Goal: Check status: Check status

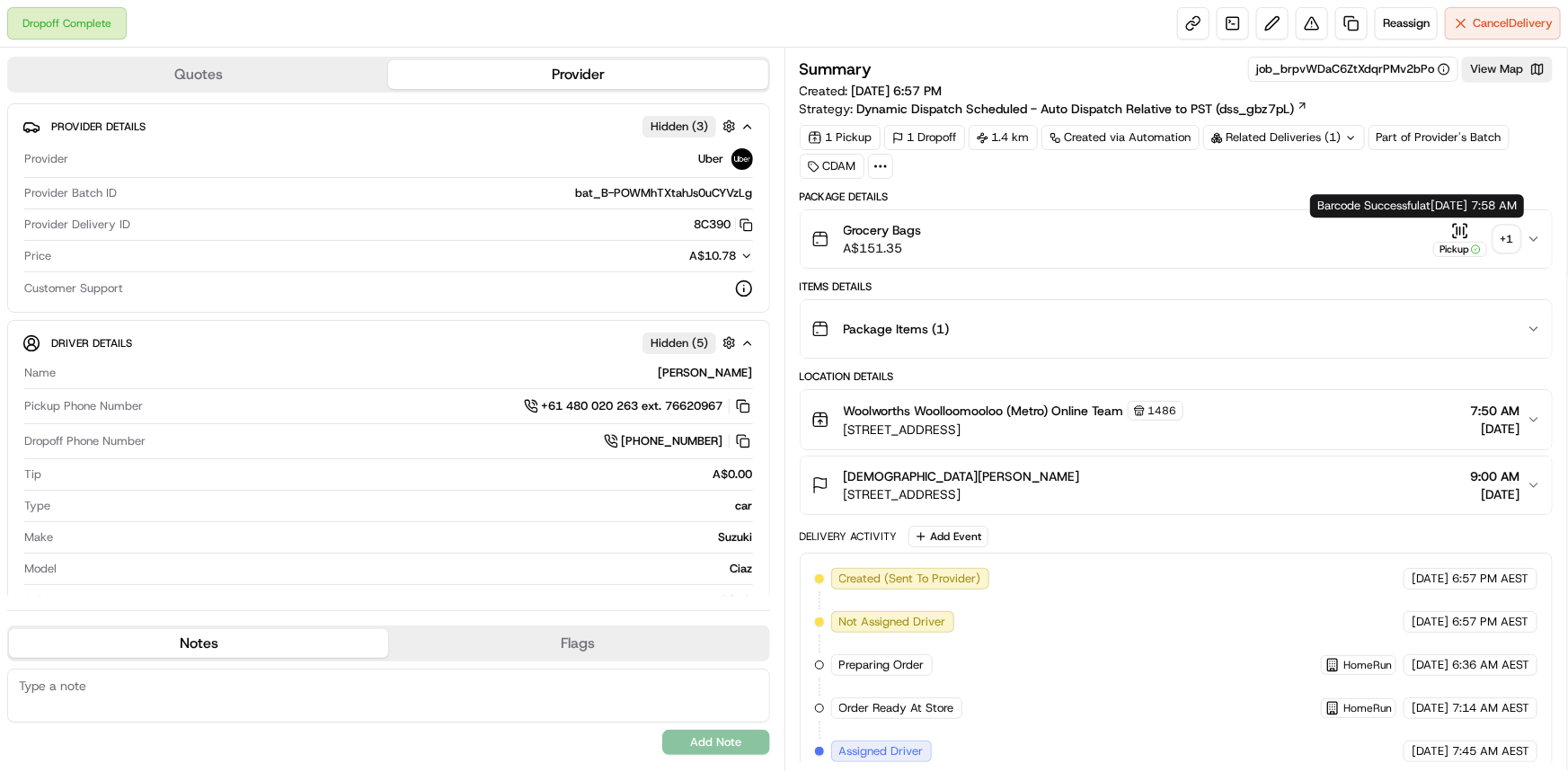
click at [1511, 244] on div "+ 1" at bounding box center [1507, 238] width 25 height 25
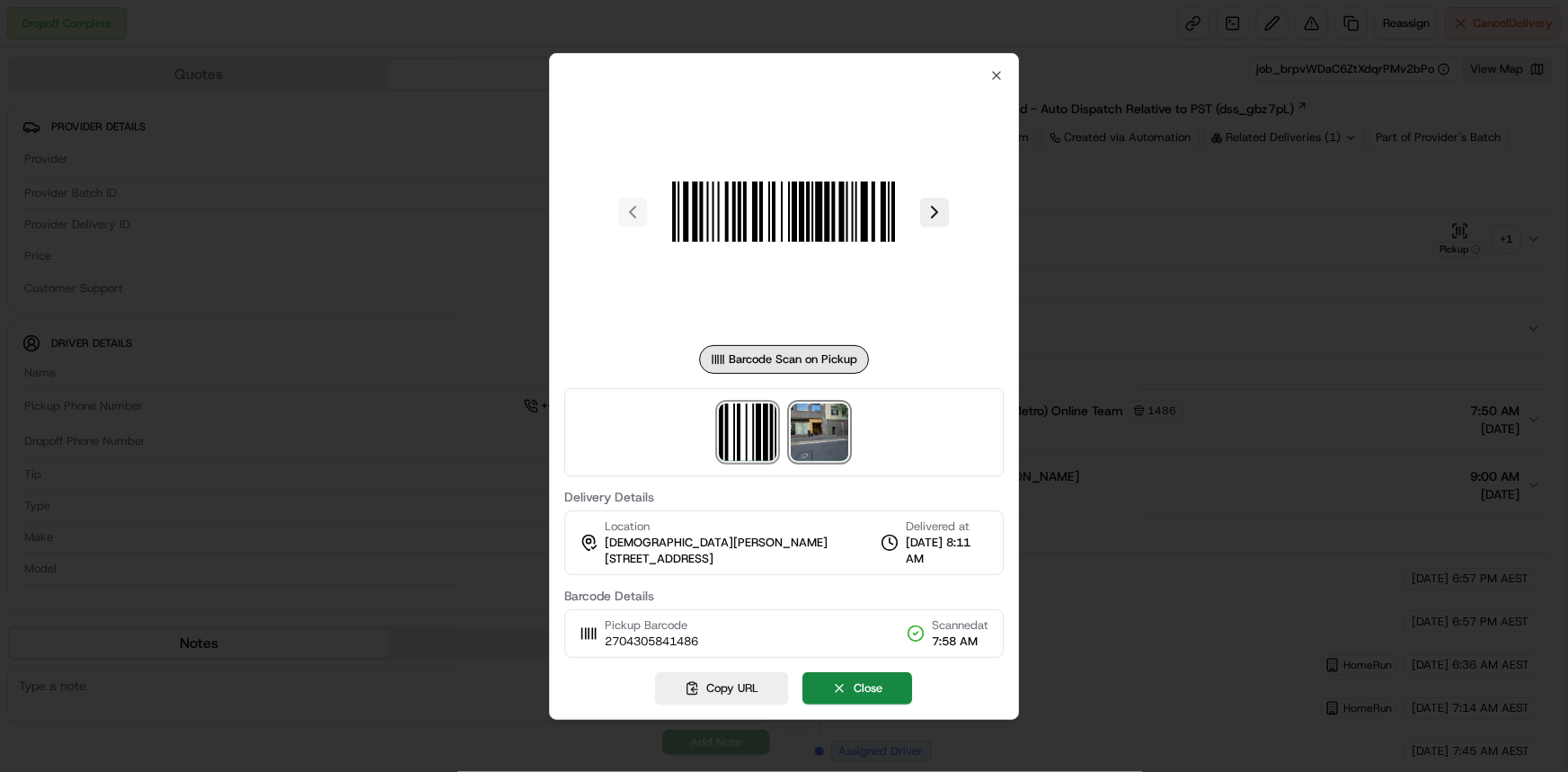
click at [826, 436] on img at bounding box center [821, 433] width 58 height 58
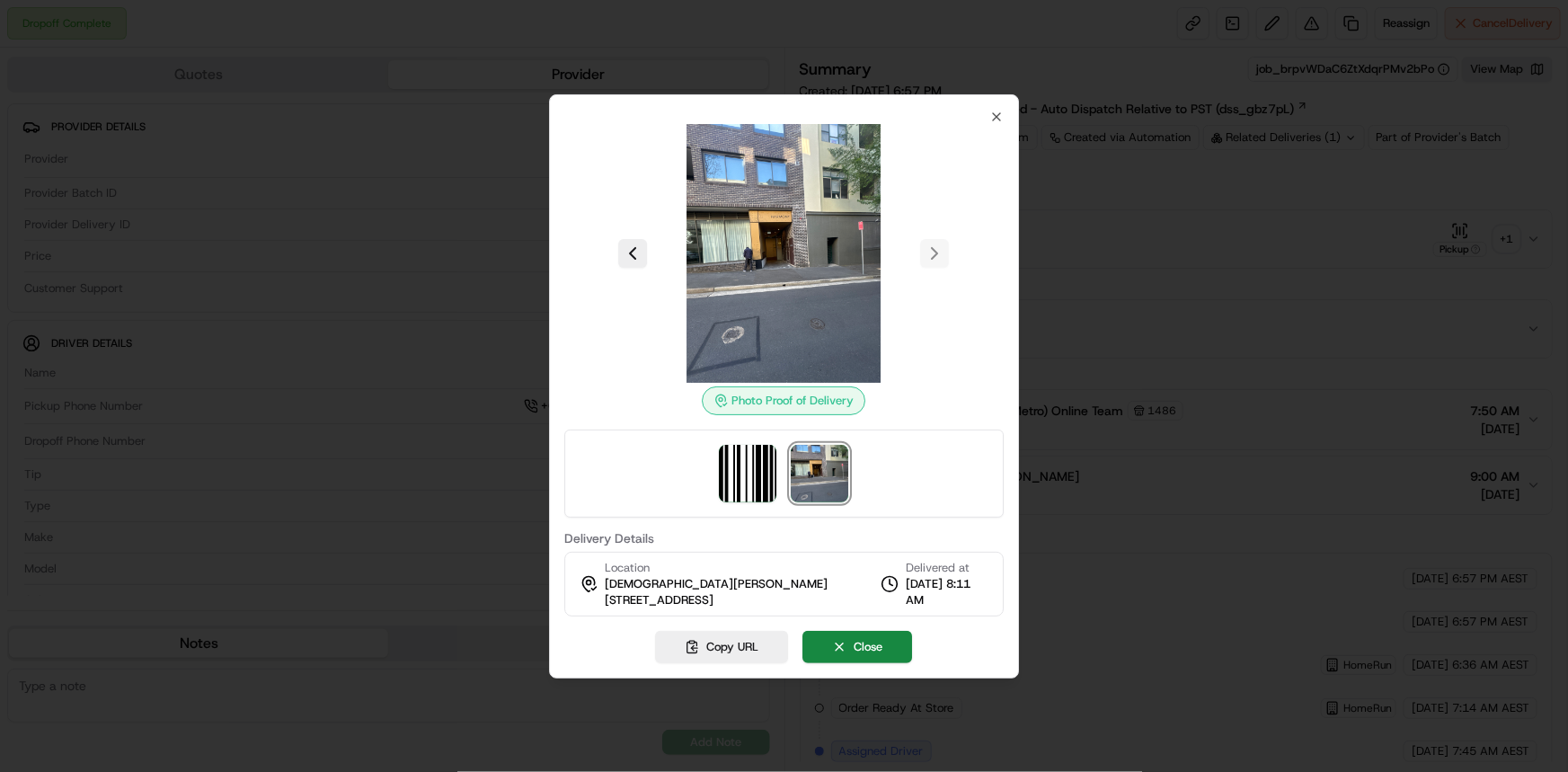
click at [1007, 116] on div "Photo Proof of Delivery Delivery Details Location [DEMOGRAPHIC_DATA][PERSON_NAM…" at bounding box center [784, 386] width 471 height 584
click at [999, 104] on div "Photo Proof of Delivery Delivery Details Location [DEMOGRAPHIC_DATA][PERSON_NAM…" at bounding box center [784, 386] width 471 height 584
click at [1000, 118] on icon "button" at bounding box center [997, 117] width 14 height 14
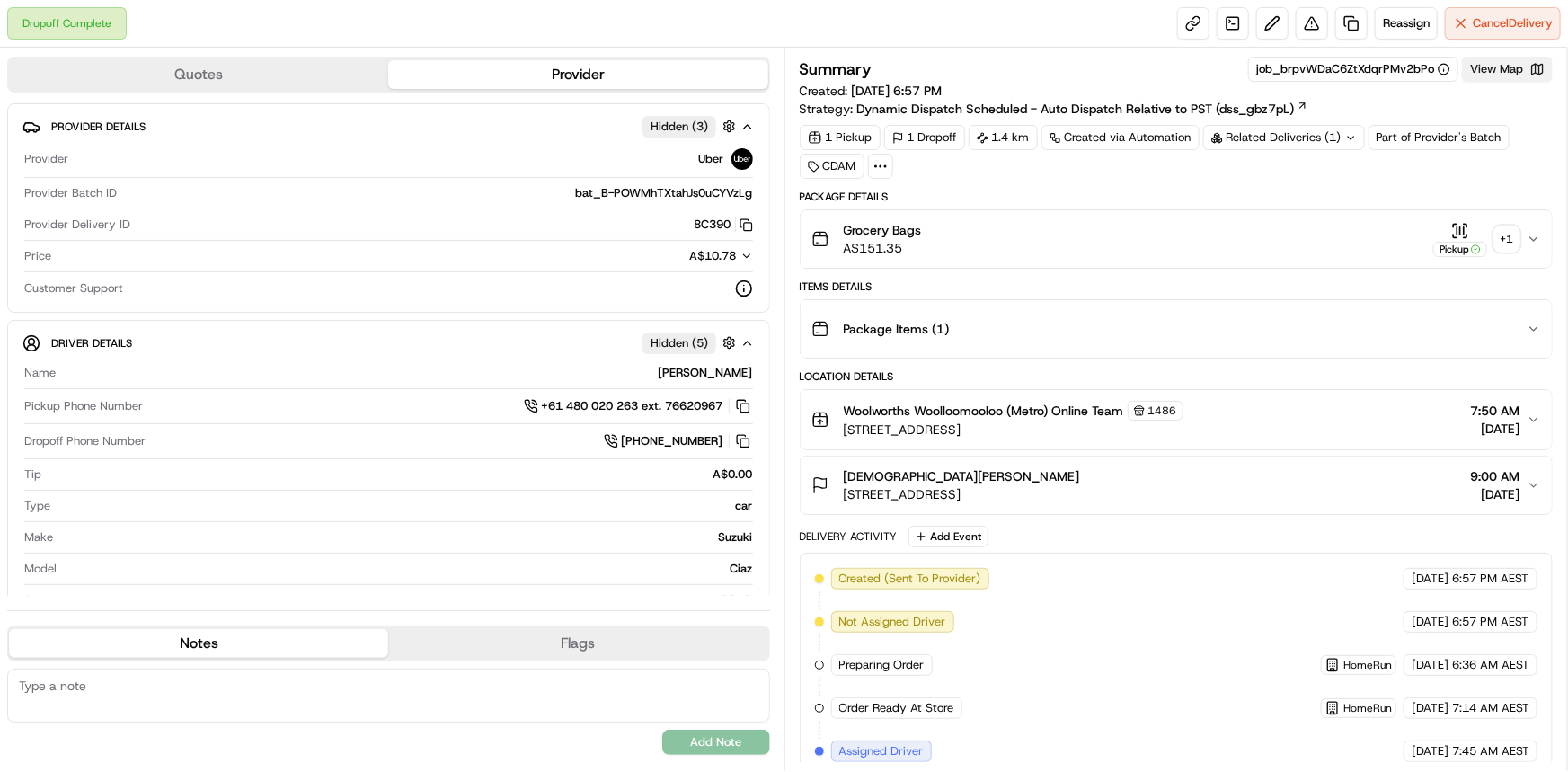
click at [1499, 67] on button "View Map" at bounding box center [1507, 69] width 91 height 25
